Goal: Download file/media

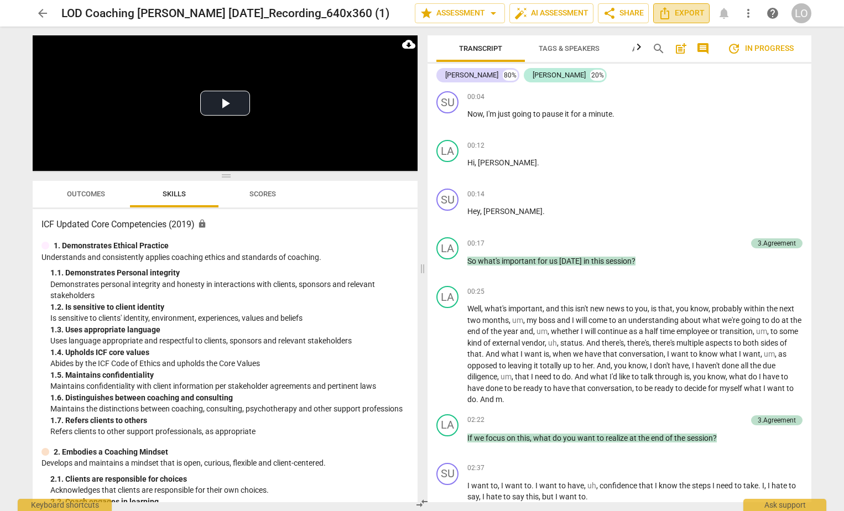
click at [690, 12] on span "Export" at bounding box center [681, 13] width 46 height 13
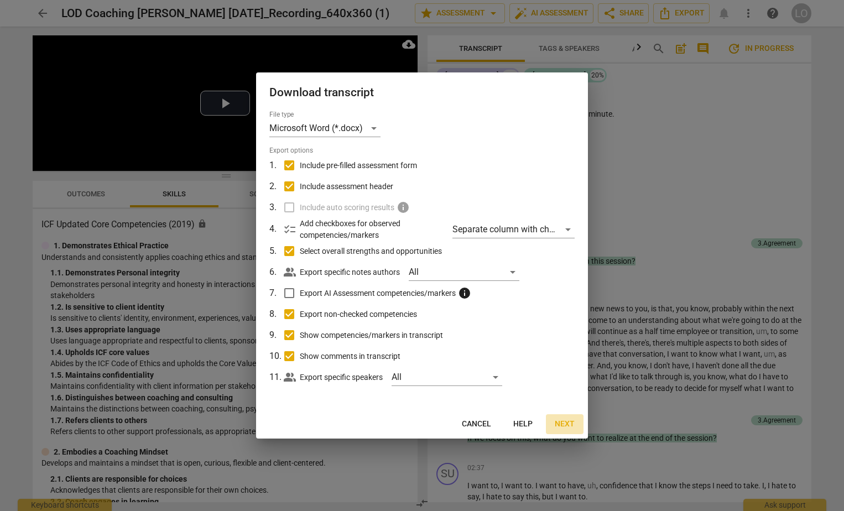
click at [560, 422] on span "Next" at bounding box center [565, 424] width 20 height 11
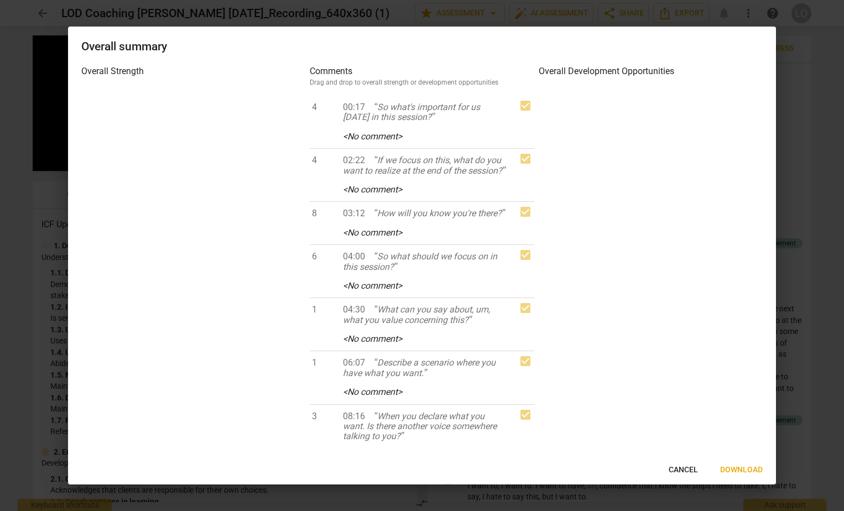
click at [746, 468] on span "Download" at bounding box center [741, 469] width 43 height 11
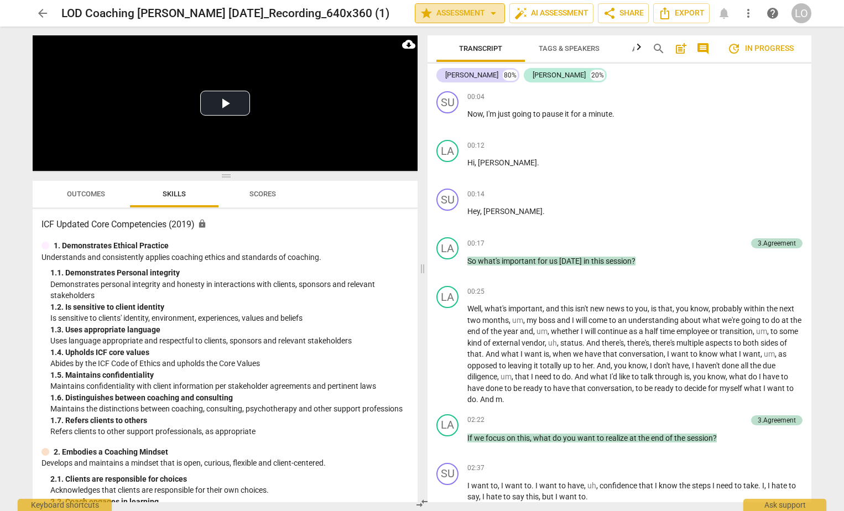
click at [487, 10] on span "arrow_drop_down" at bounding box center [493, 13] width 13 height 13
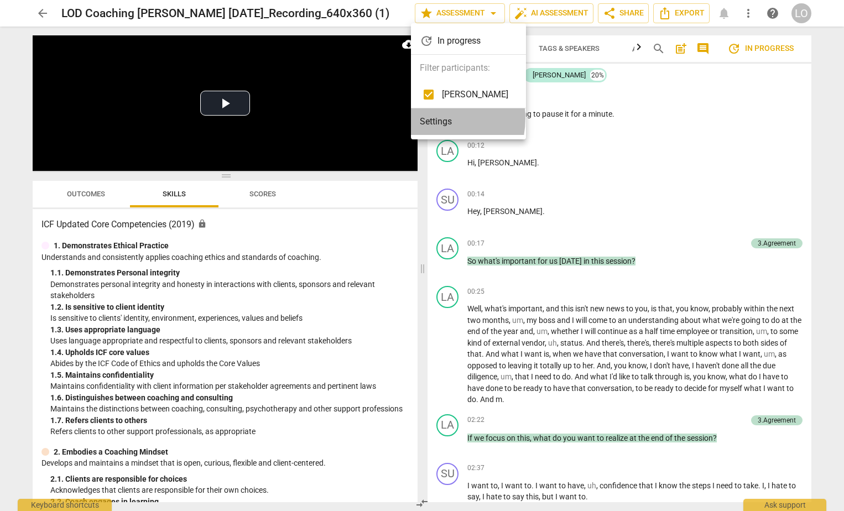
click at [431, 118] on li "Settings" at bounding box center [468, 121] width 115 height 27
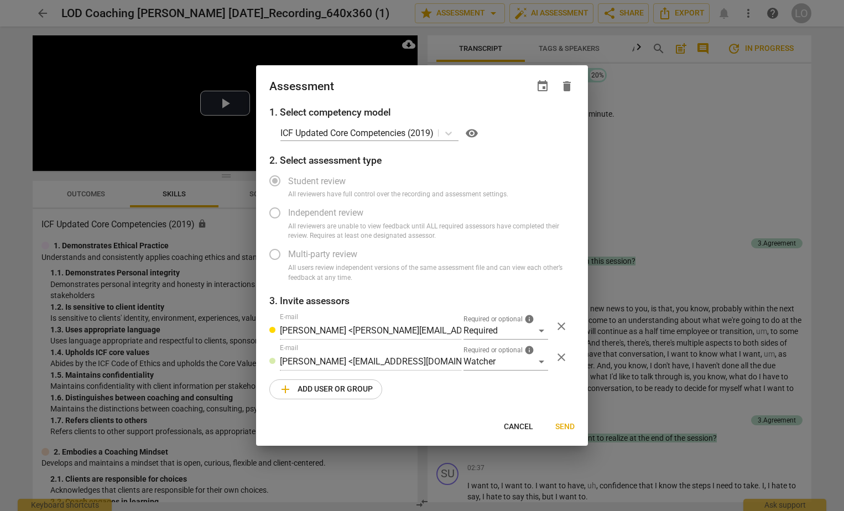
click at [273, 180] on label "Student review" at bounding box center [414, 181] width 304 height 27
drag, startPoint x: 510, startPoint y: 425, endPoint x: 503, endPoint y: 412, distance: 14.6
click at [510, 422] on span "Cancel" at bounding box center [518, 426] width 29 height 11
radio input "false"
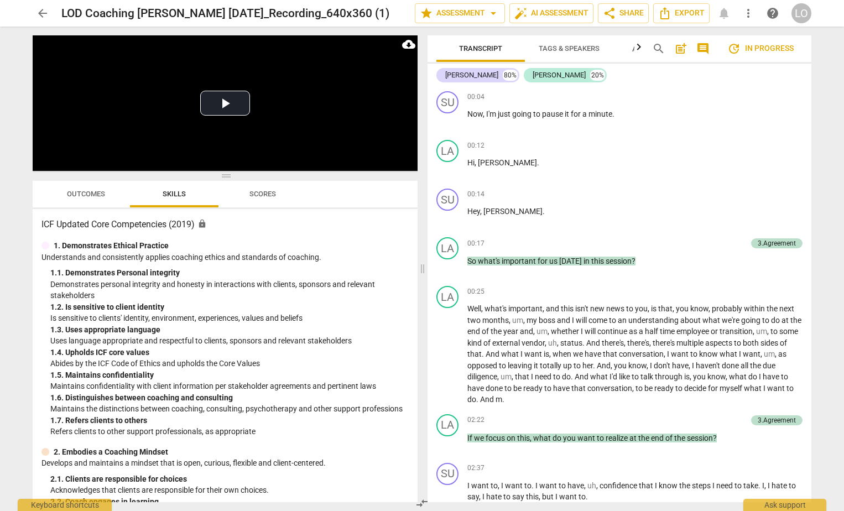
drag, startPoint x: 472, startPoint y: 9, endPoint x: 436, endPoint y: 35, distance: 44.3
click at [436, 35] on div "Transcript Tags & Speakers Analytics New search post_add comment update In prog…" at bounding box center [621, 269] width 397 height 484
click at [556, 14] on span "auto_fix_high AI Assessment" at bounding box center [551, 13] width 74 height 13
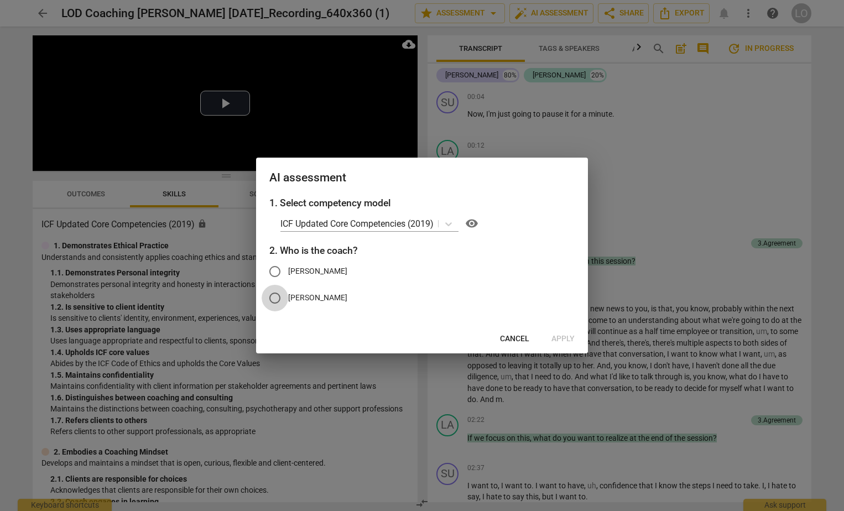
click at [274, 298] on input "[PERSON_NAME]" at bounding box center [275, 298] width 27 height 27
radio input "true"
click at [562, 336] on span "Apply" at bounding box center [562, 338] width 23 height 11
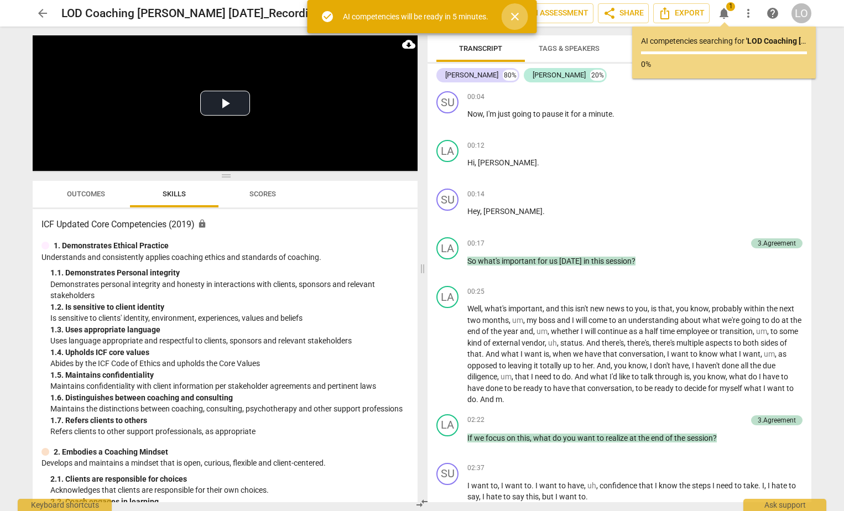
click at [515, 15] on span "close" at bounding box center [514, 16] width 13 height 13
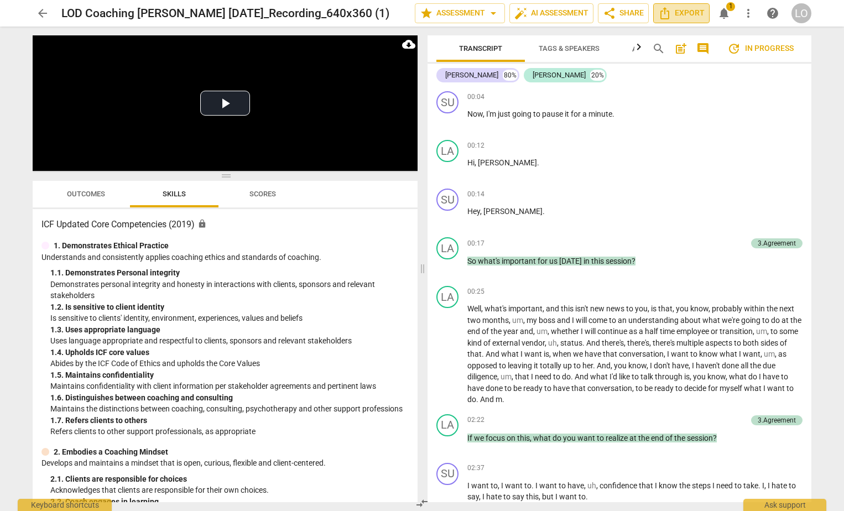
click at [683, 11] on span "Export" at bounding box center [681, 13] width 46 height 13
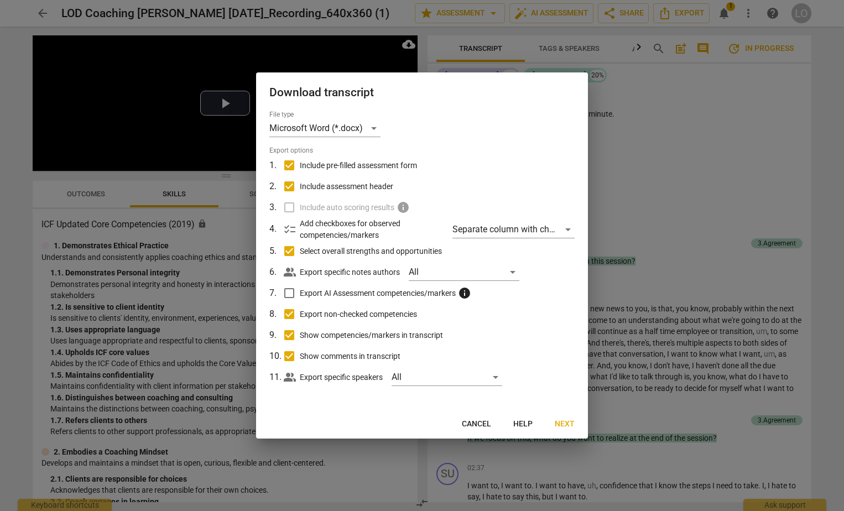
click at [649, 89] on div at bounding box center [422, 255] width 844 height 511
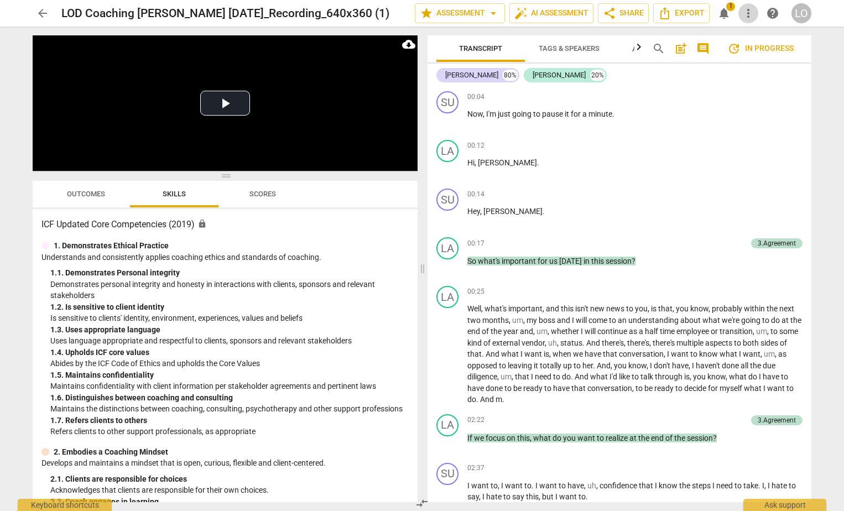
click at [747, 8] on span "more_vert" at bounding box center [747, 13] width 13 height 13
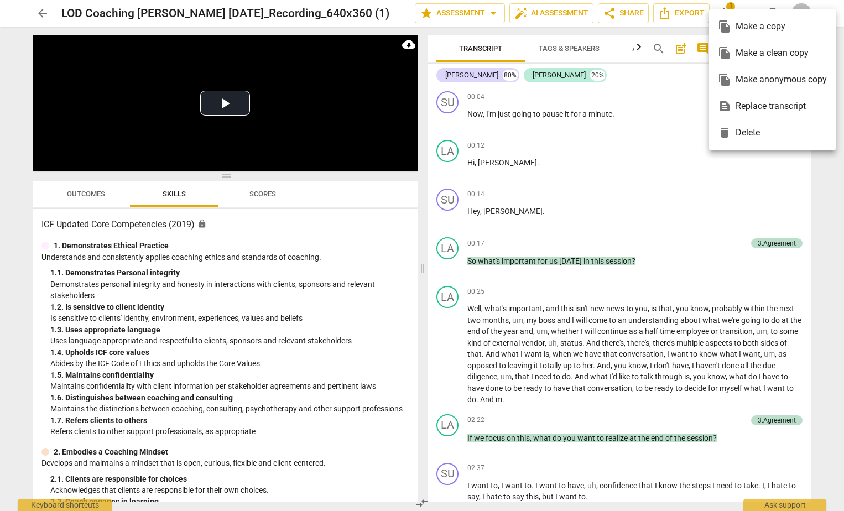
click at [410, 43] on div at bounding box center [422, 255] width 844 height 511
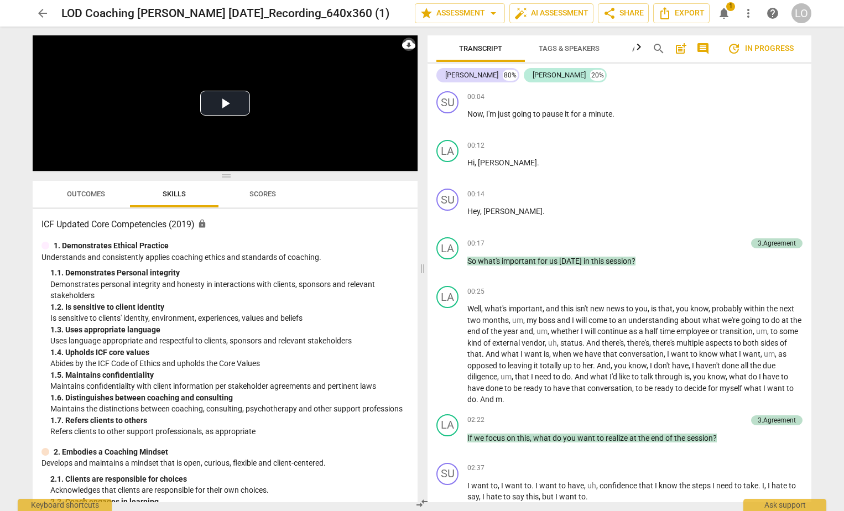
click at [407, 41] on span "cloud_download" at bounding box center [408, 44] width 13 height 13
click at [436, 41] on li "Download audio" at bounding box center [443, 44] width 82 height 27
drag, startPoint x: 843, startPoint y: 43, endPoint x: 826, endPoint y: 118, distance: 77.1
click at [826, 118] on div "arrow_back LOD Coaching [PERSON_NAME] [DATE]_Recording_640x360 (1) edit star As…" at bounding box center [422, 255] width 844 height 511
